Goal: Task Accomplishment & Management: Use online tool/utility

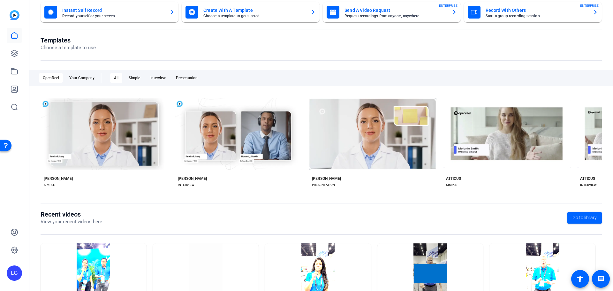
scroll to position [86, 0]
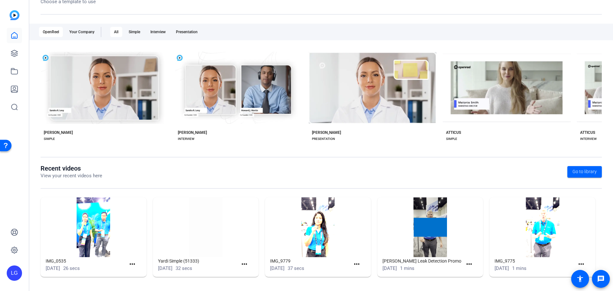
click at [87, 240] on img at bounding box center [94, 227] width 106 height 60
click at [129, 265] on mat-icon "more_horiz" at bounding box center [132, 264] width 8 height 8
drag, startPoint x: 53, startPoint y: 260, endPoint x: 42, endPoint y: 217, distance: 44.6
click at [53, 260] on div at bounding box center [306, 145] width 613 height 291
click at [17, 50] on icon at bounding box center [15, 53] width 8 height 8
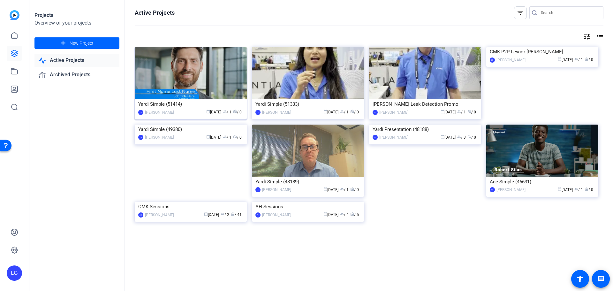
click at [162, 104] on div "Yardi Simple (51414)" at bounding box center [190, 104] width 105 height 10
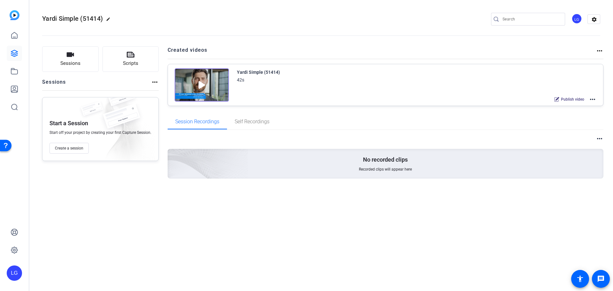
click at [237, 71] on div "Yardi Simple (51414)" at bounding box center [258, 72] width 43 height 8
click at [216, 77] on img at bounding box center [202, 84] width 54 height 33
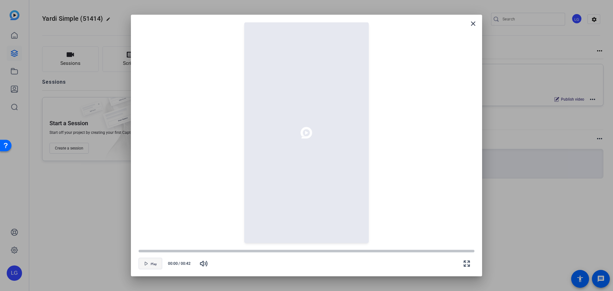
click at [158, 262] on span "button" at bounding box center [150, 263] width 23 height 15
click at [469, 26] on span at bounding box center [472, 23] width 15 height 15
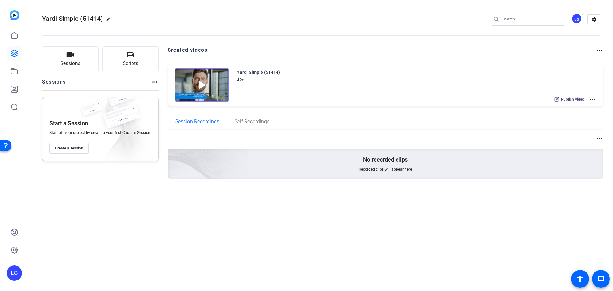
click at [589, 100] on mat-icon "more_horiz" at bounding box center [592, 99] width 8 height 8
click at [584, 104] on span "Edit in Creator" at bounding box center [568, 107] width 44 height 8
